Goal: Task Accomplishment & Management: Manage account settings

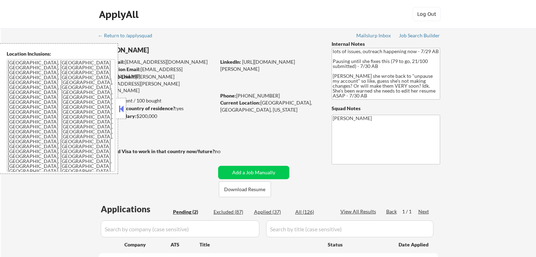
select select ""pending""
click at [122, 112] on button at bounding box center [121, 109] width 8 height 11
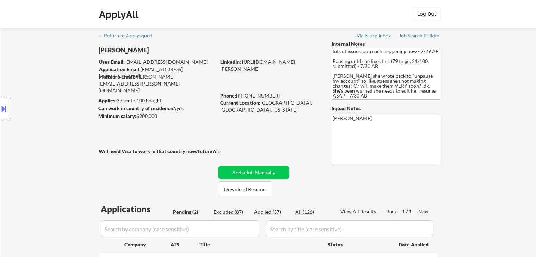
scroll to position [106, 0]
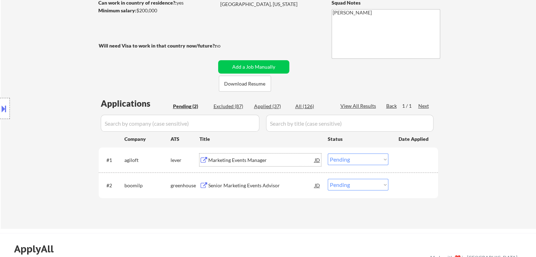
click at [248, 161] on div "Marketing Events Manager" at bounding box center [261, 160] width 106 height 7
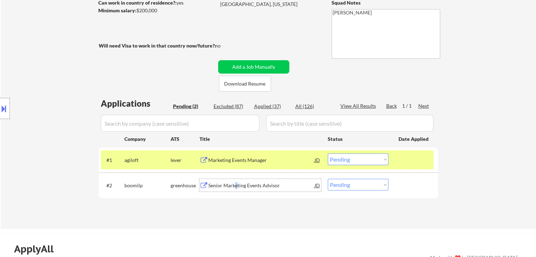
click at [235, 184] on div "Senior Marketing Events Advisor" at bounding box center [261, 185] width 106 height 7
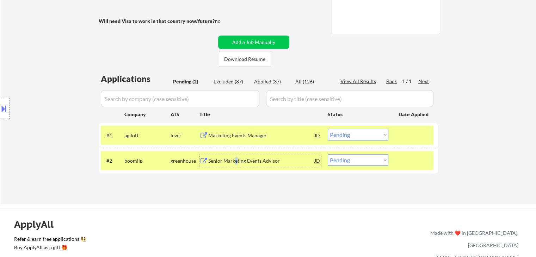
scroll to position [141, 0]
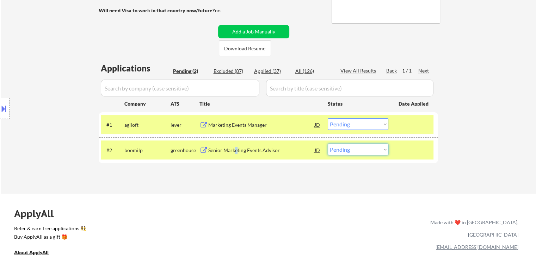
click at [346, 153] on select "Choose an option... Pending Applied Excluded (Questions) Excluded (Expired) Exc…" at bounding box center [358, 150] width 61 height 12
select select ""excluded__salary_""
click at [328, 144] on select "Choose an option... Pending Applied Excluded (Questions) Excluded (Expired) Exc…" at bounding box center [358, 150] width 61 height 12
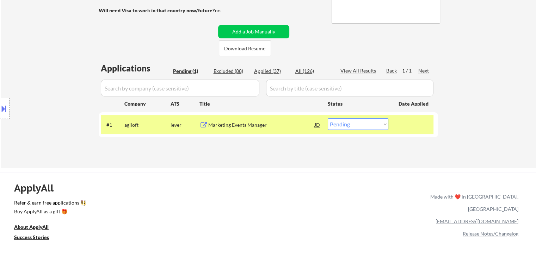
click at [251, 129] on div "Marketing Events Manager" at bounding box center [261, 124] width 106 height 13
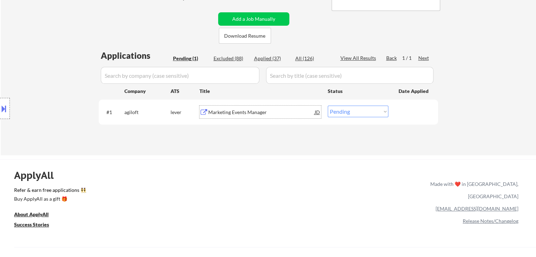
scroll to position [176, 0]
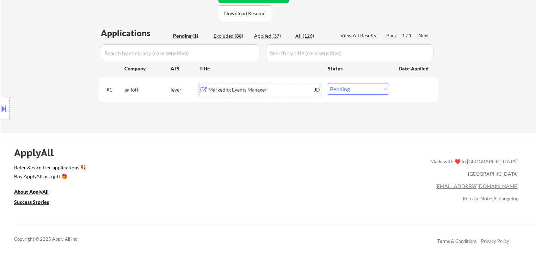
click at [350, 90] on select "Choose an option... Pending Applied Excluded (Questions) Excluded (Expired) Exc…" at bounding box center [358, 89] width 61 height 12
select select ""applied""
click at [328, 83] on select "Choose an option... Pending Applied Excluded (Questions) Excluded (Expired) Exc…" at bounding box center [358, 89] width 61 height 12
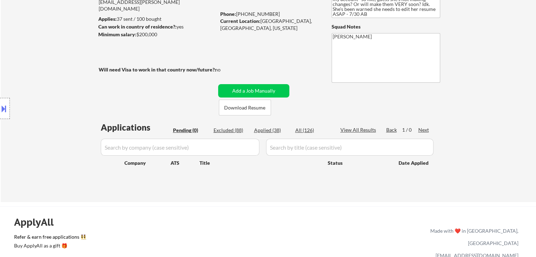
scroll to position [71, 0]
